Goal: Information Seeking & Learning: Learn about a topic

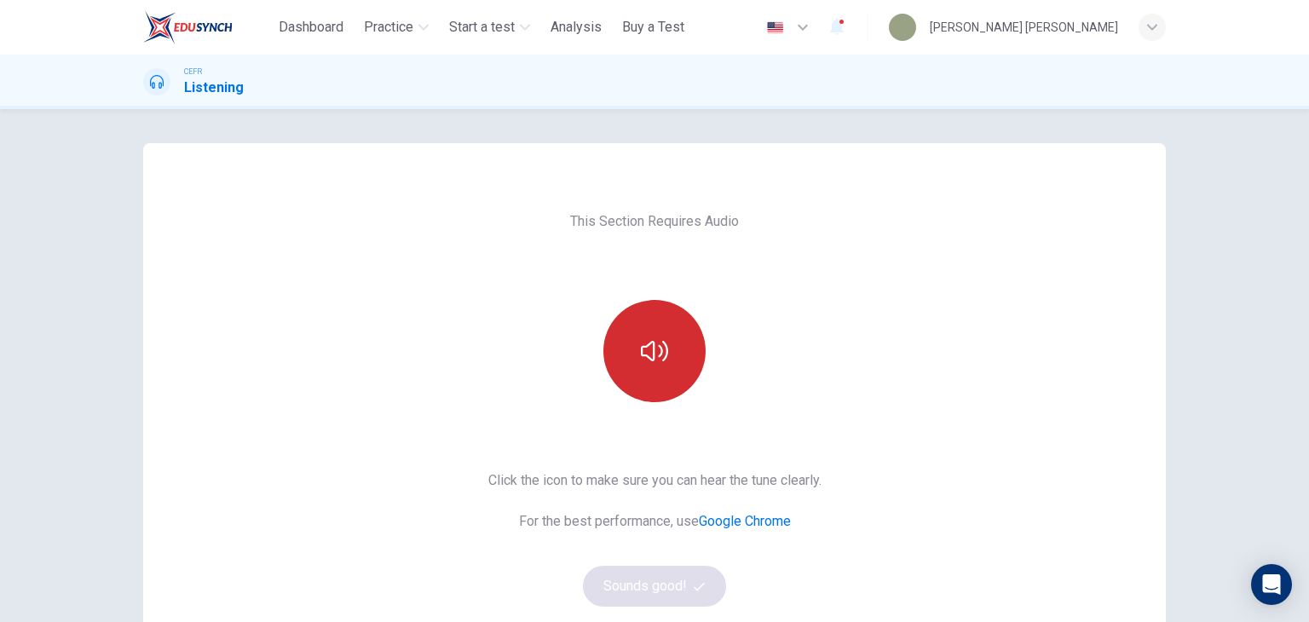
click at [655, 365] on button "button" at bounding box center [654, 351] width 102 height 102
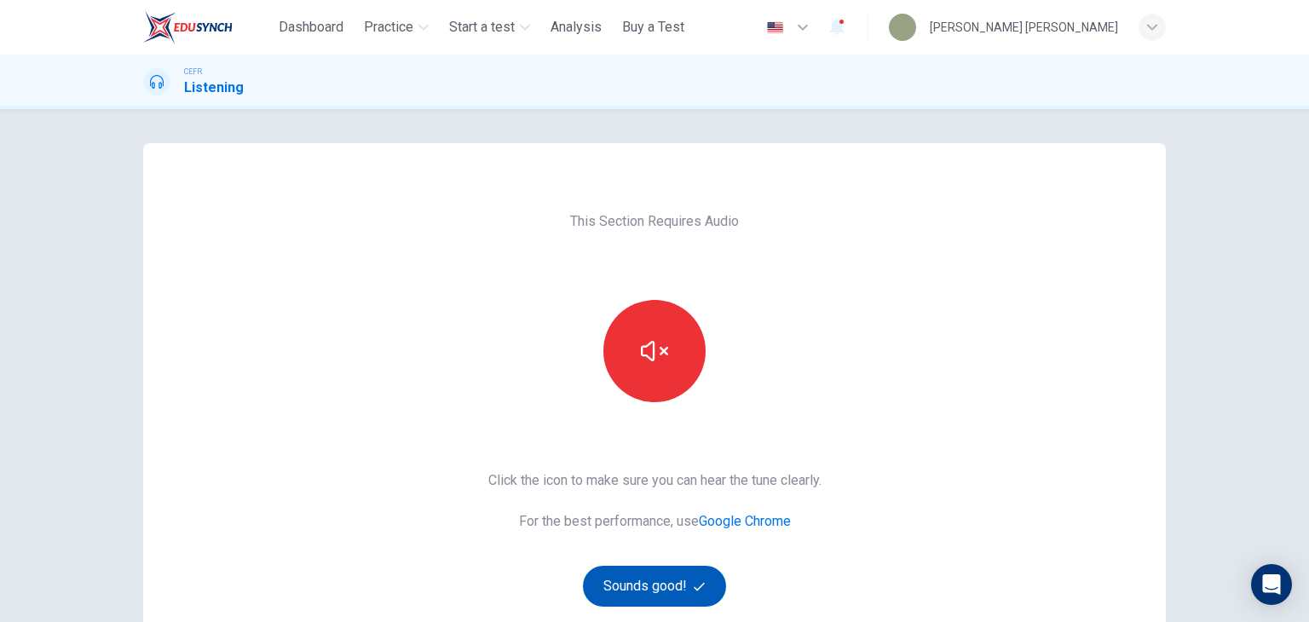
click at [678, 586] on button "Sounds good!" at bounding box center [654, 586] width 143 height 41
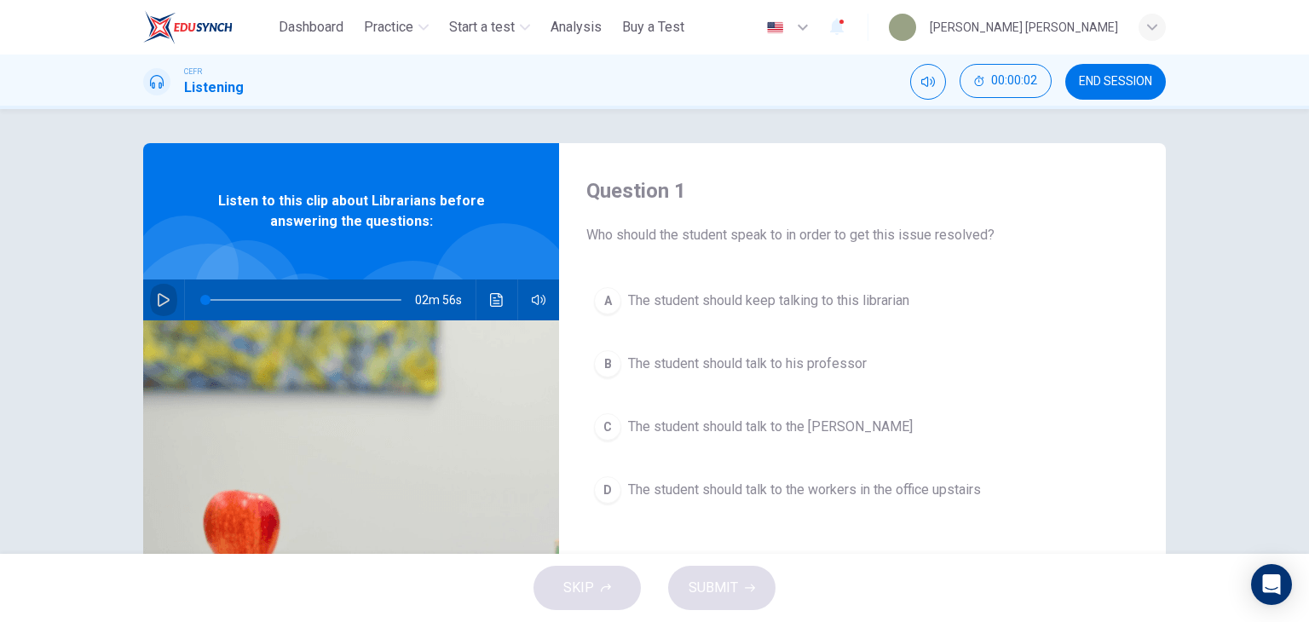
click at [165, 291] on button "button" at bounding box center [163, 299] width 27 height 41
type input "*"
click at [576, 32] on span "Analysis" at bounding box center [575, 27] width 51 height 20
